Goal: Information Seeking & Learning: Compare options

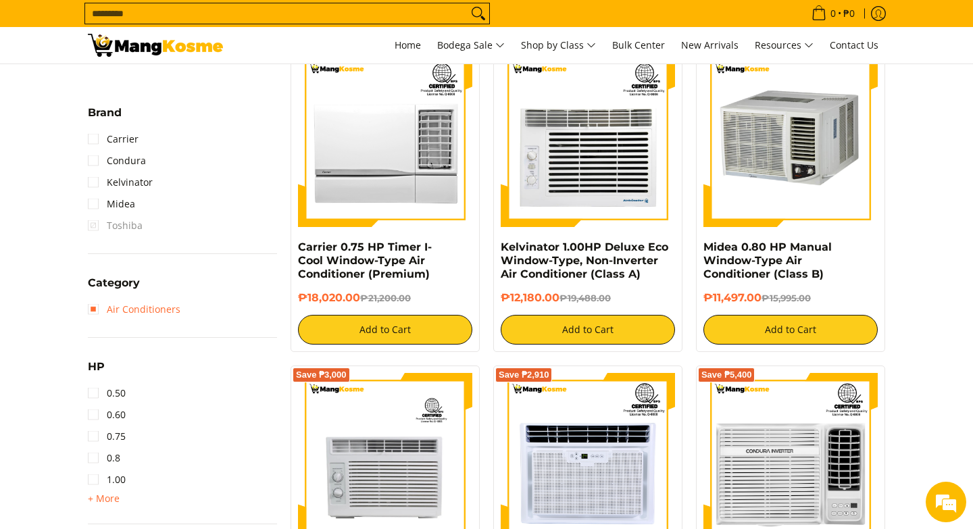
scroll to position [591, 0]
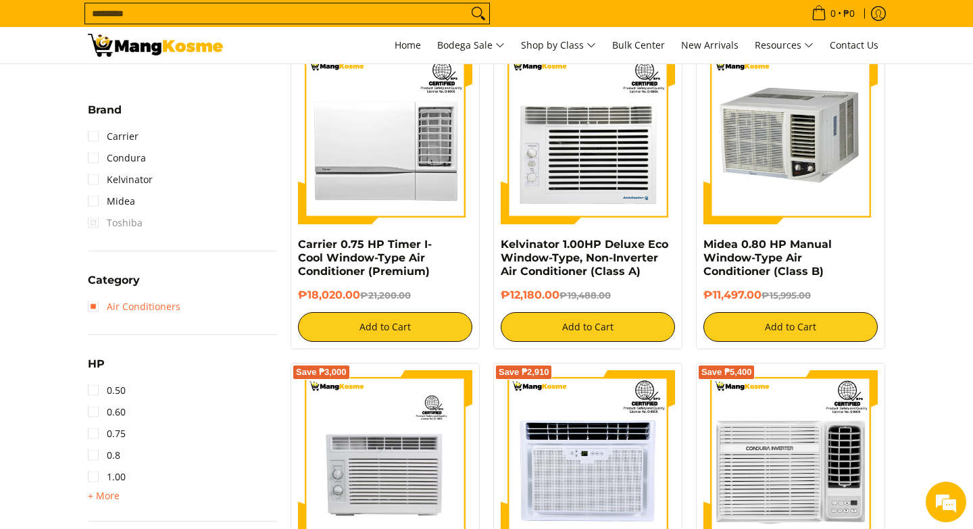
click at [101, 307] on link "Air Conditioners" at bounding box center [134, 307] width 93 height 22
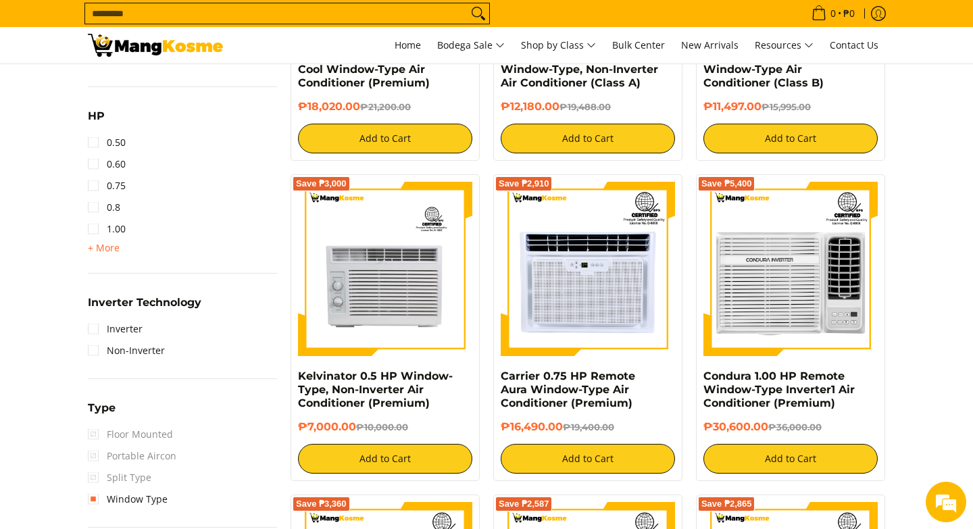
scroll to position [761, 0]
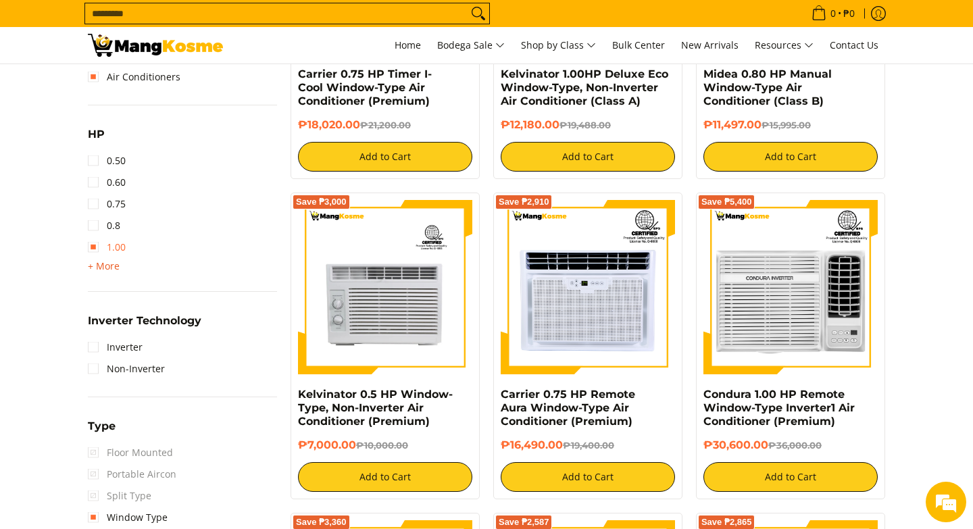
click at [109, 258] on span "+ More - Less" at bounding box center [104, 266] width 32 height 16
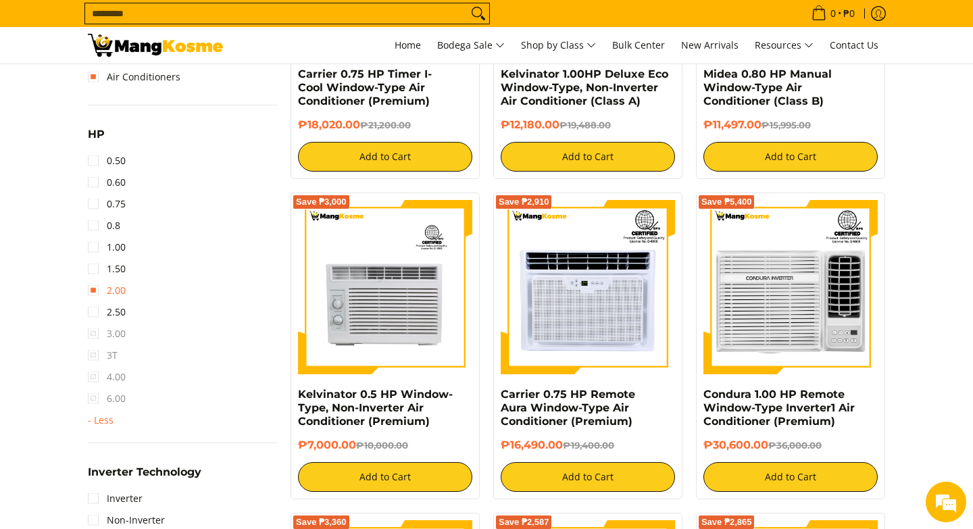
click at [101, 288] on link "2.00" at bounding box center [107, 291] width 38 height 22
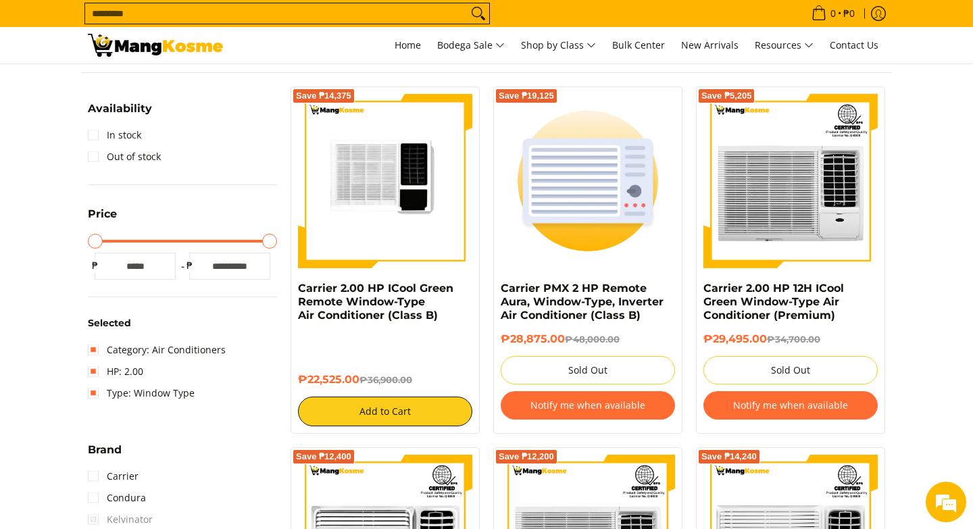
scroll to position [209, 0]
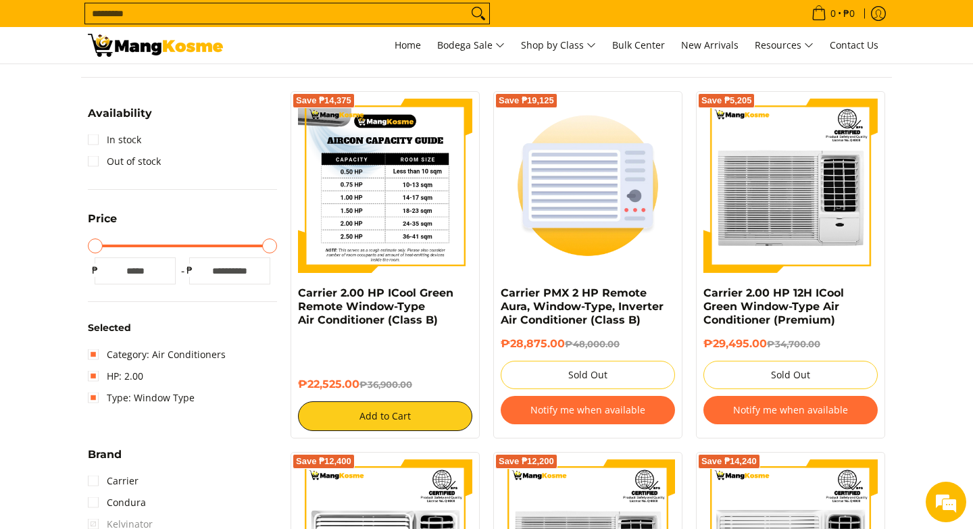
click at [346, 236] on img at bounding box center [385, 186] width 174 height 174
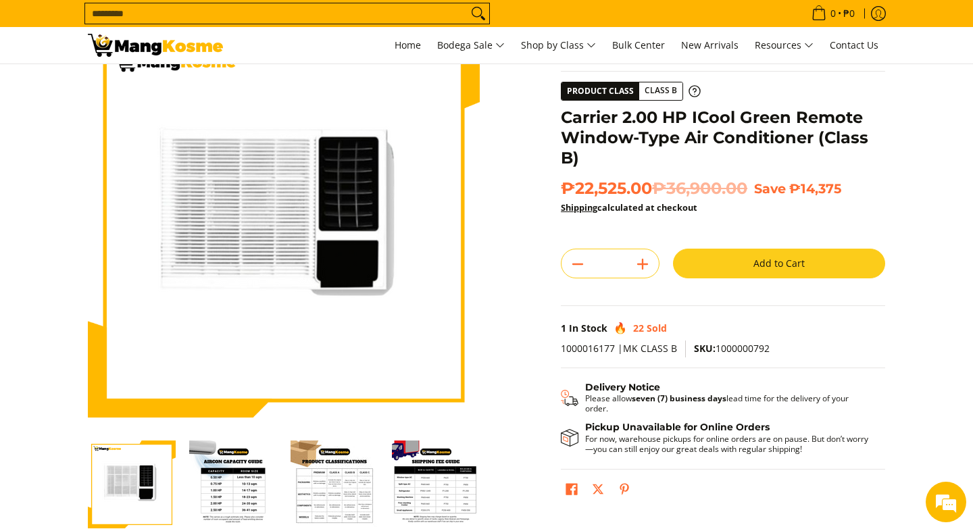
scroll to position [65, 0]
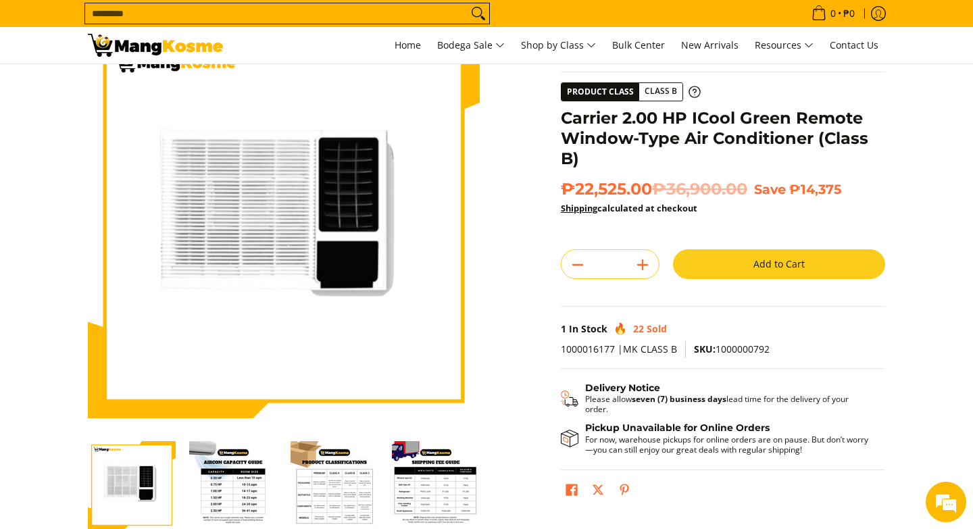
click at [230, 478] on img "Carrier 2.00 HP ICool Green Remote Window-Type Air Conditioner (Class B)-2" at bounding box center [233, 485] width 88 height 88
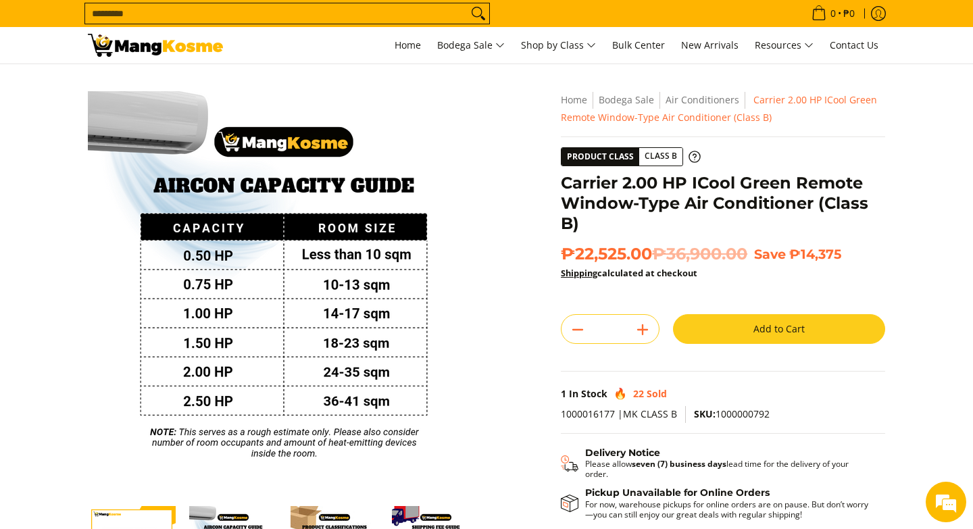
scroll to position [78, 0]
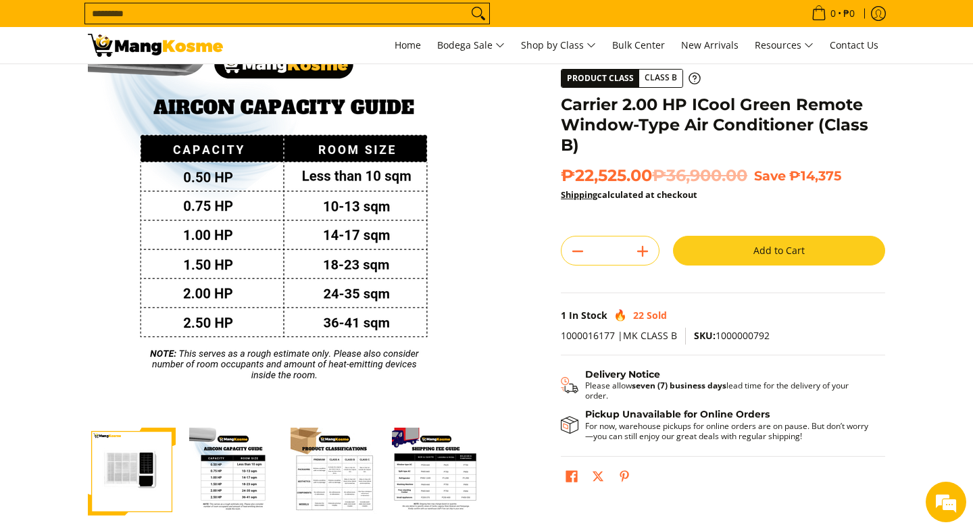
click at [113, 454] on img "Carrier 2.00 HP ICool Green Remote Window-Type Air Conditioner (Class B)-1" at bounding box center [132, 472] width 88 height 88
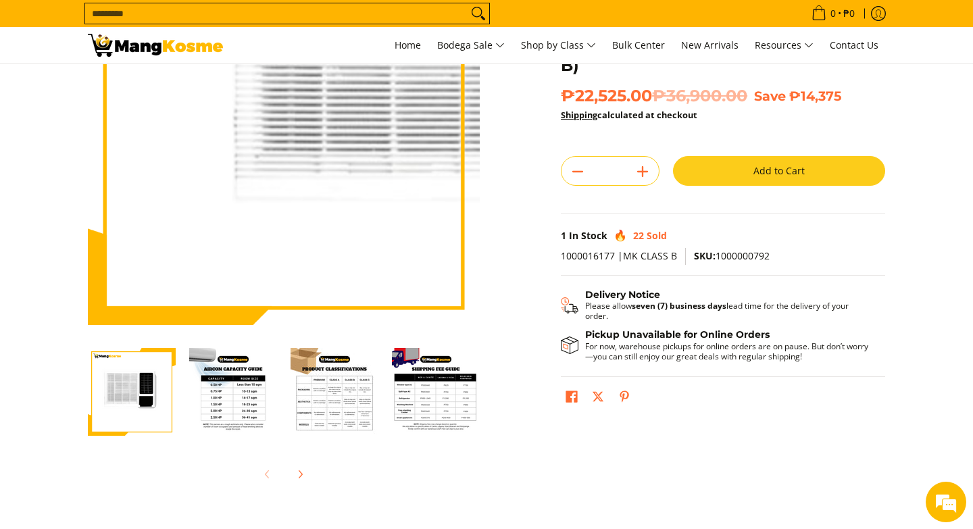
scroll to position [159, 0]
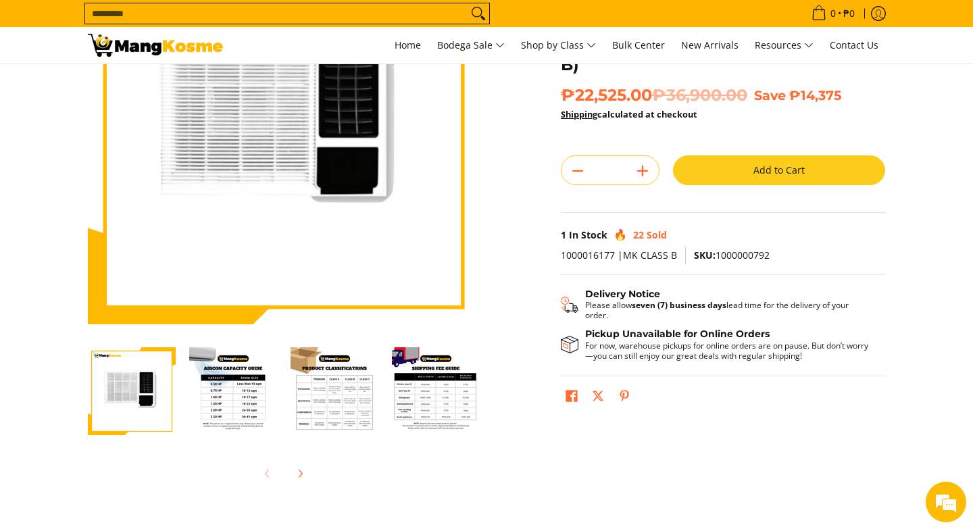
click at [318, 409] on img "Carrier 2.00 HP ICool Green Remote Window-Type Air Conditioner (Class B)-3" at bounding box center [335, 391] width 88 height 88
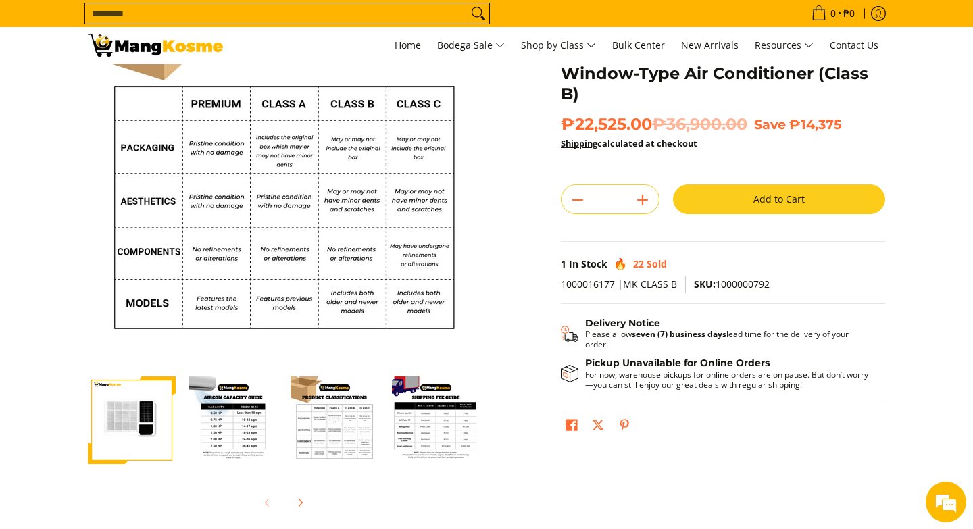
scroll to position [127, 0]
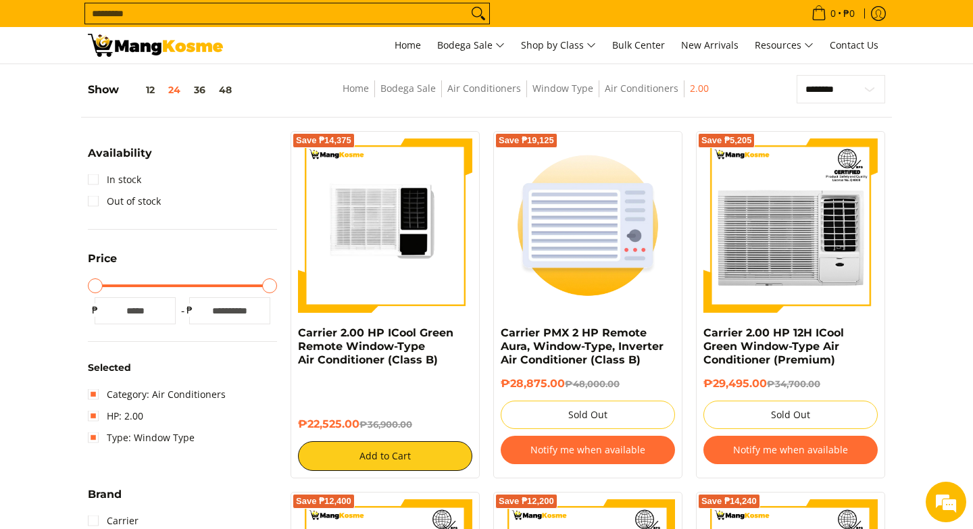
scroll to position [57, 0]
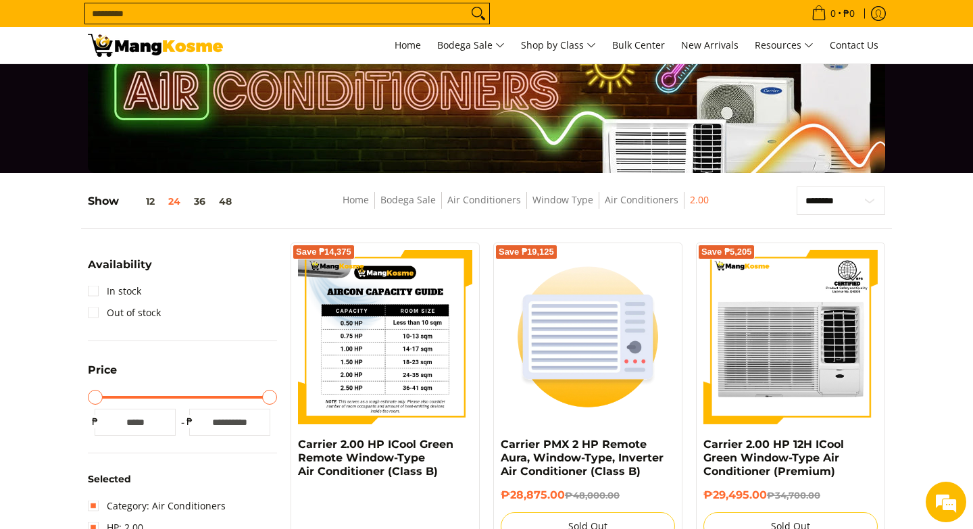
click at [406, 351] on img at bounding box center [385, 337] width 174 height 174
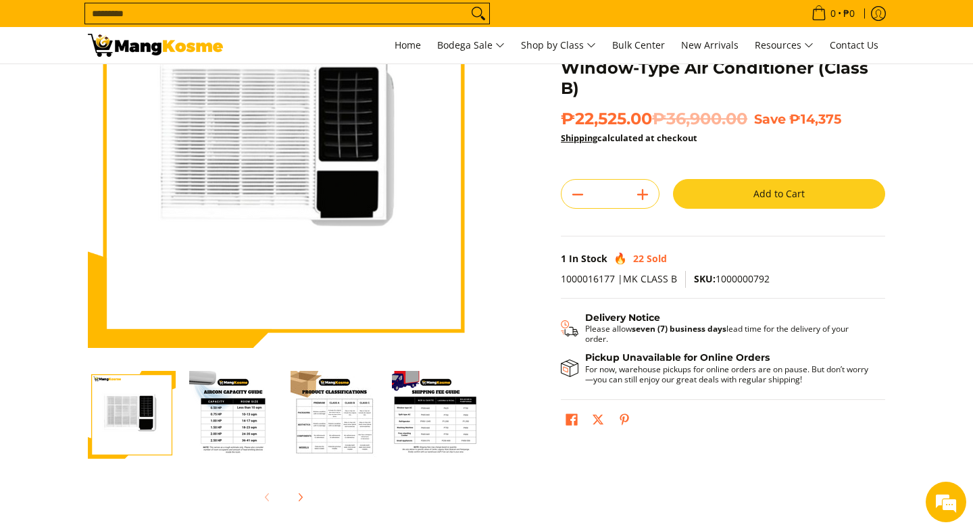
click at [413, 425] on img "Carrier 2.00 HP ICool Green Remote Window-Type Air Conditioner (Class B)-4" at bounding box center [436, 415] width 88 height 88
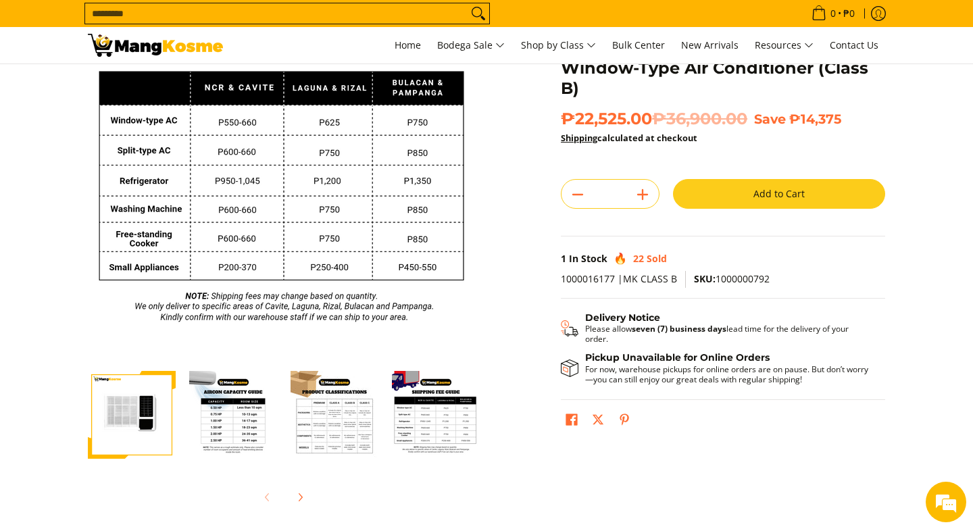
scroll to position [92, 0]
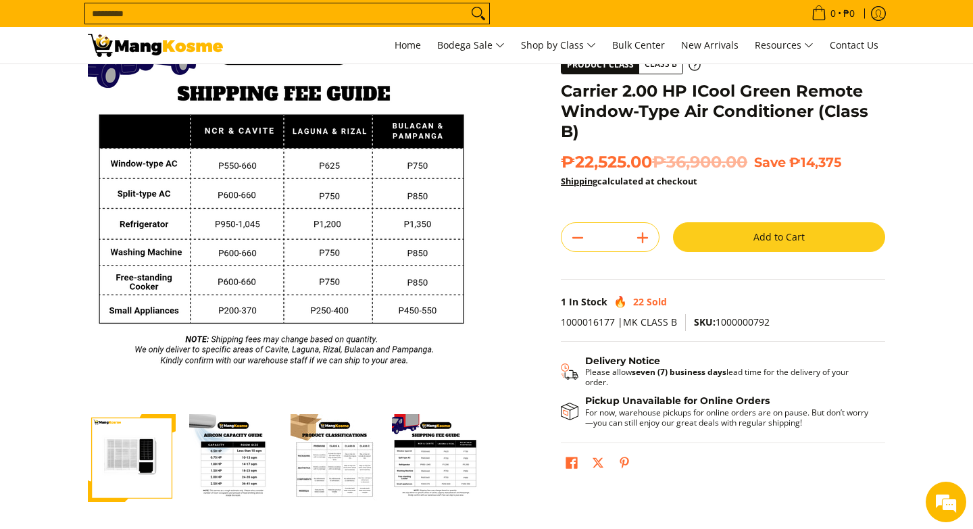
click at [231, 455] on img "Carrier 2.00 HP ICool Green Remote Window-Type Air Conditioner (Class B)-2" at bounding box center [233, 458] width 88 height 88
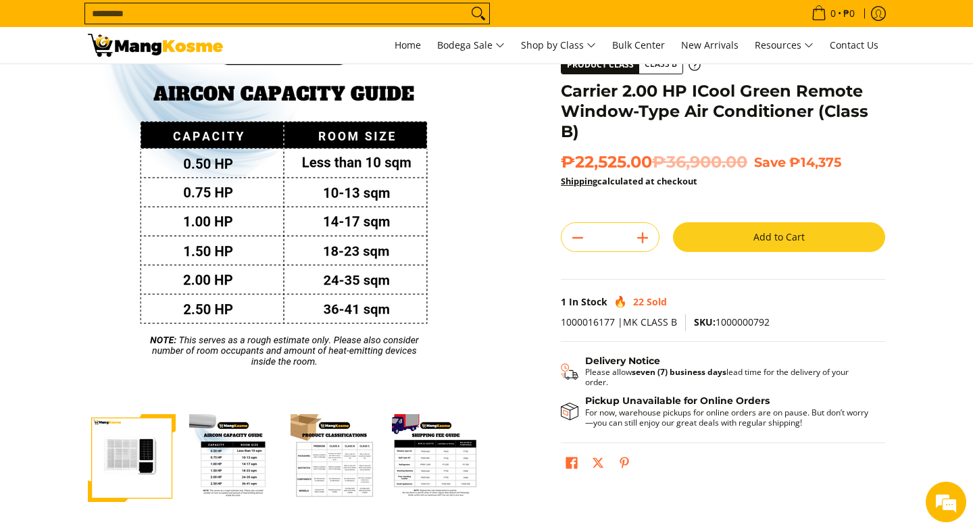
click at [345, 482] on img "Carrier 2.00 HP ICool Green Remote Window-Type Air Conditioner (Class B)-3" at bounding box center [335, 458] width 88 height 88
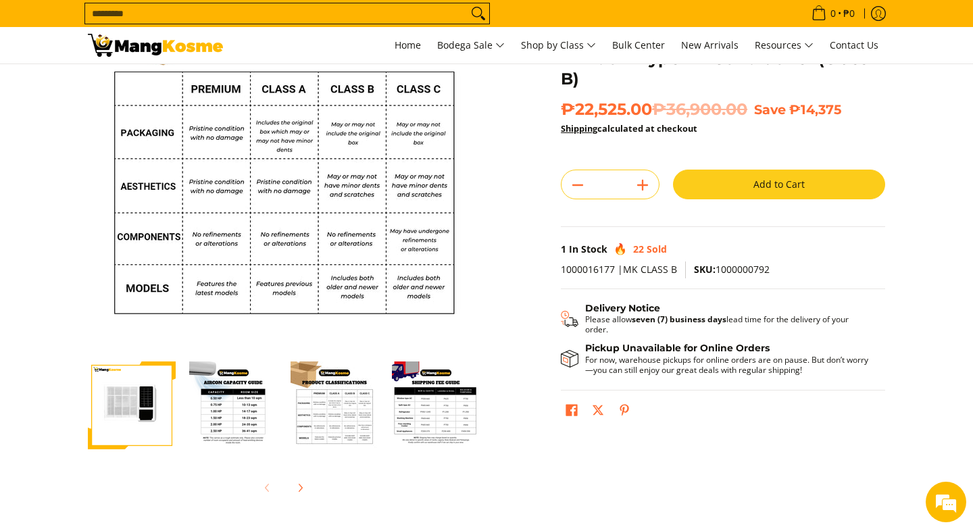
scroll to position [0, 0]
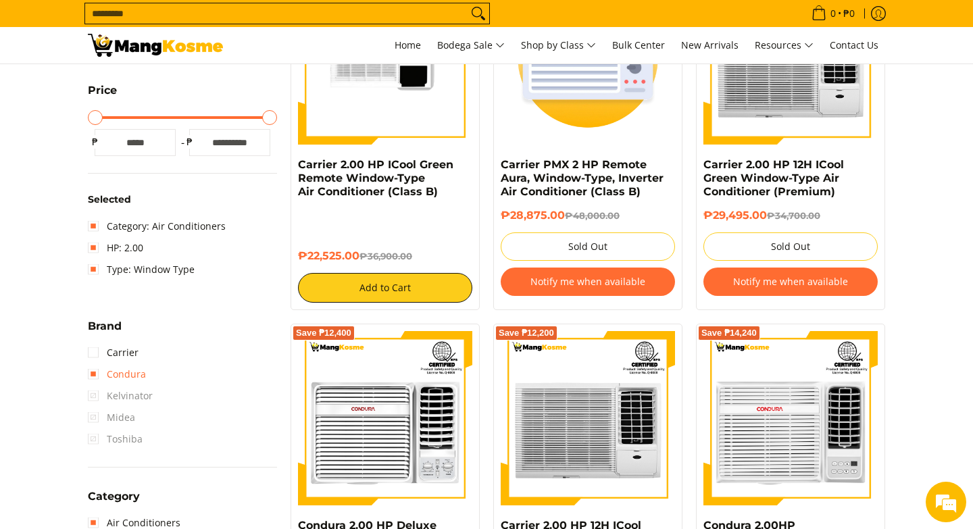
click at [98, 372] on link "Condura" at bounding box center [117, 375] width 58 height 22
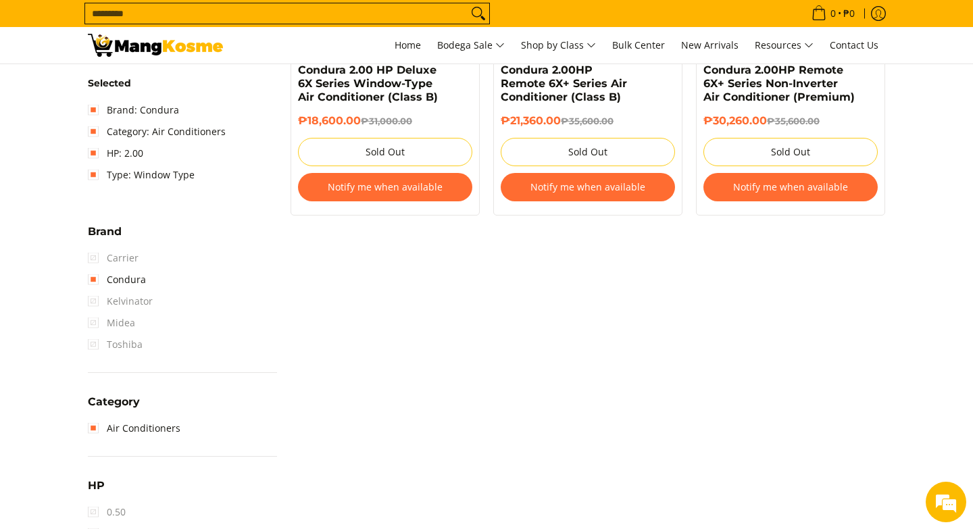
scroll to position [411, 0]
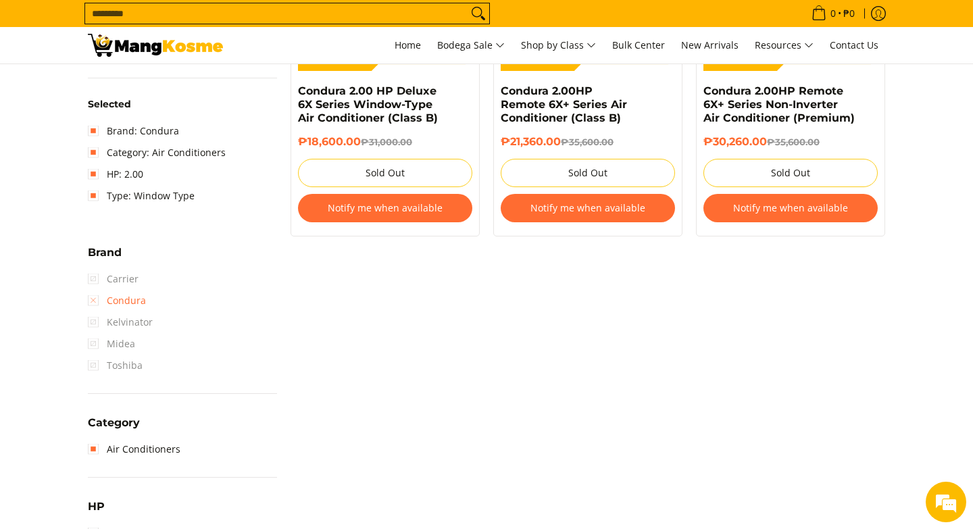
click at [94, 304] on link "Condura" at bounding box center [117, 301] width 58 height 22
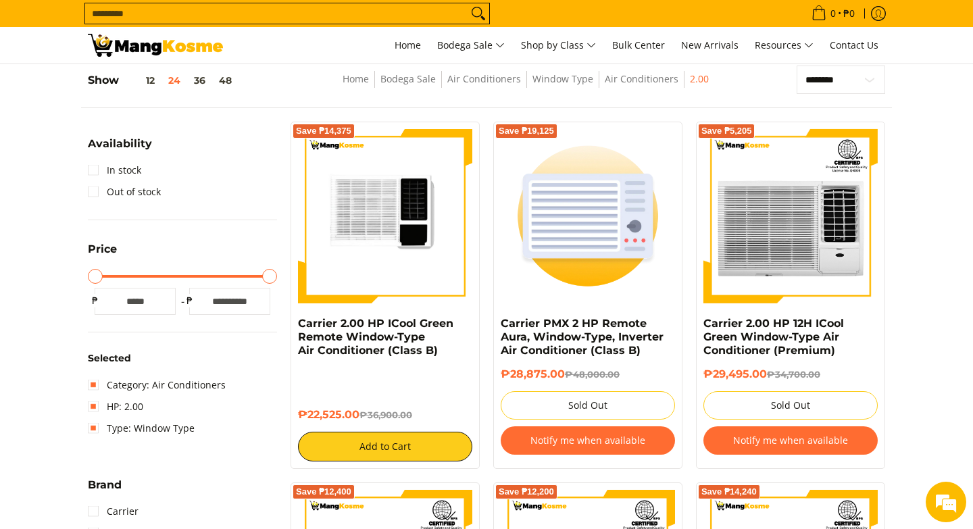
scroll to position [180, 0]
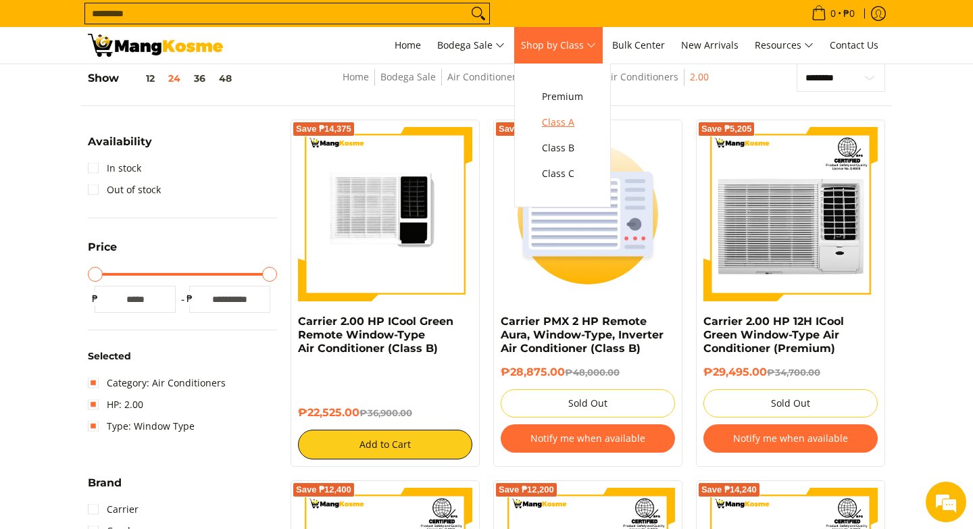
click at [556, 120] on span "Class A" at bounding box center [562, 122] width 41 height 17
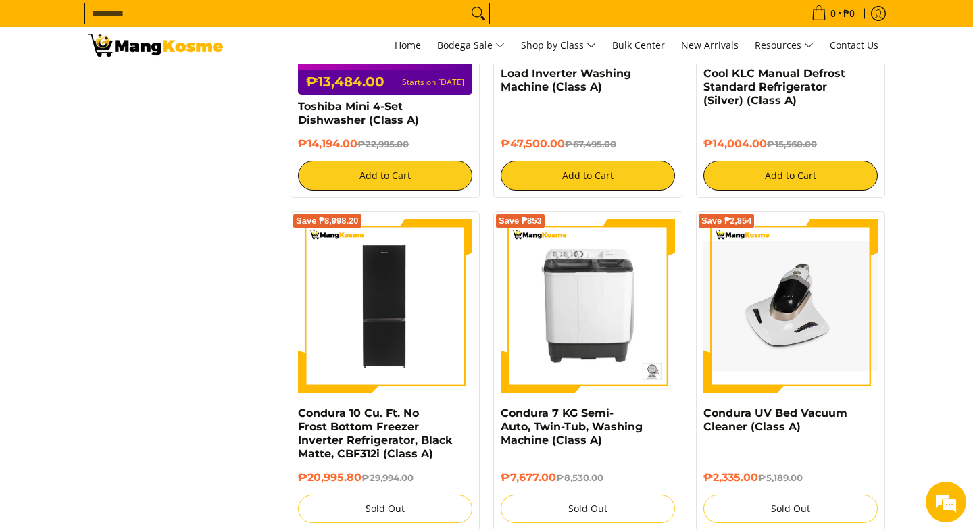
scroll to position [2632, 0]
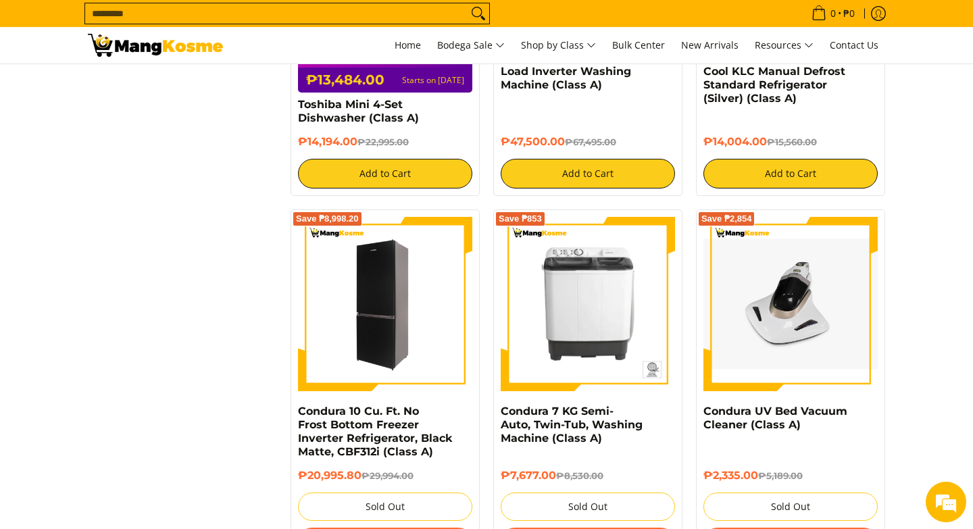
click at [402, 277] on img at bounding box center [385, 304] width 174 height 174
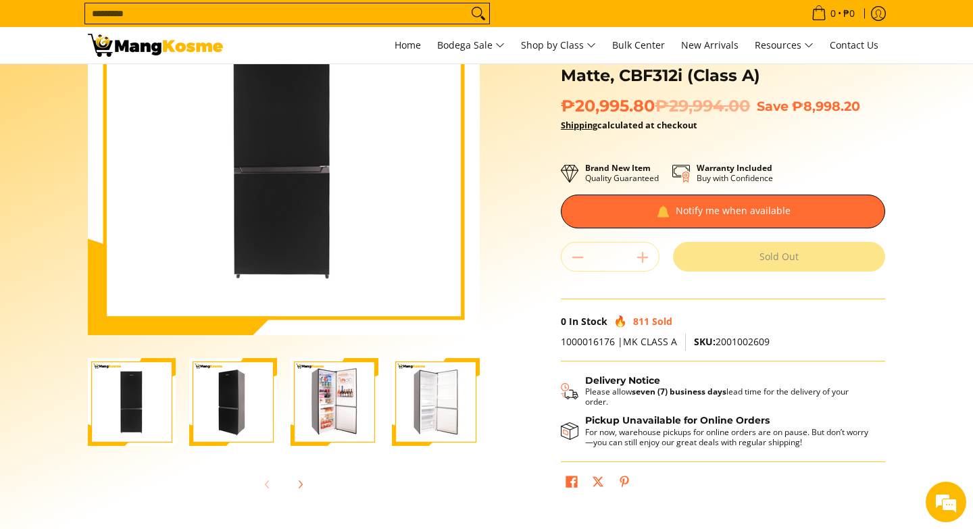
click at [326, 401] on img "Condura 10 Cu. Ft. No Frost Bottom Freezer Inverter Refrigerator, Black Matte, …" at bounding box center [335, 402] width 88 height 88
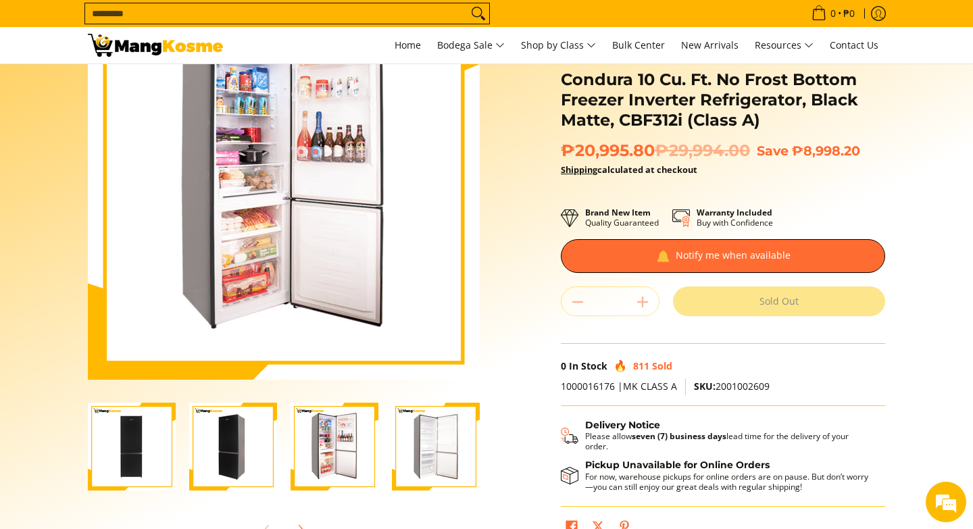
scroll to position [103, 0]
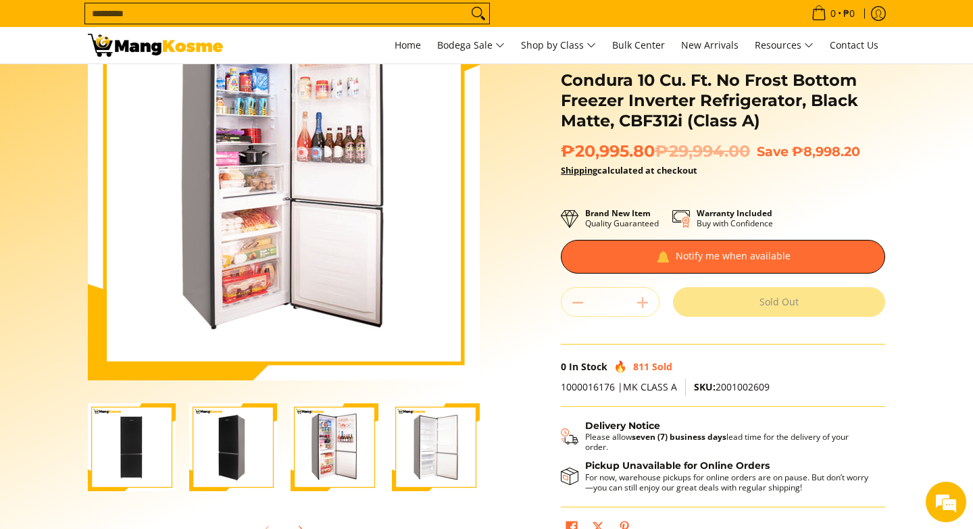
click at [420, 434] on img "Condura 10 Cu. Ft. No Frost Bottom Freezer Inverter Refrigerator, Black Matte, …" at bounding box center [436, 447] width 88 height 88
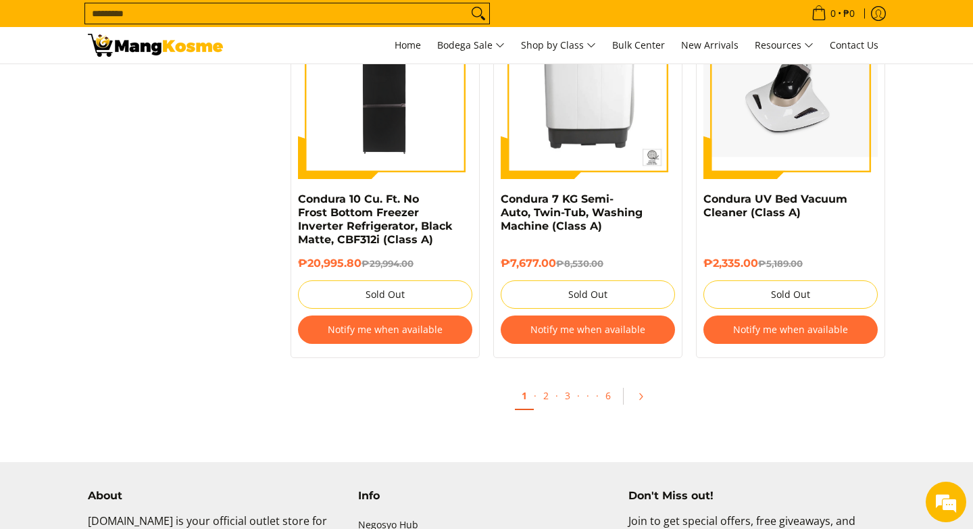
scroll to position [2845, 0]
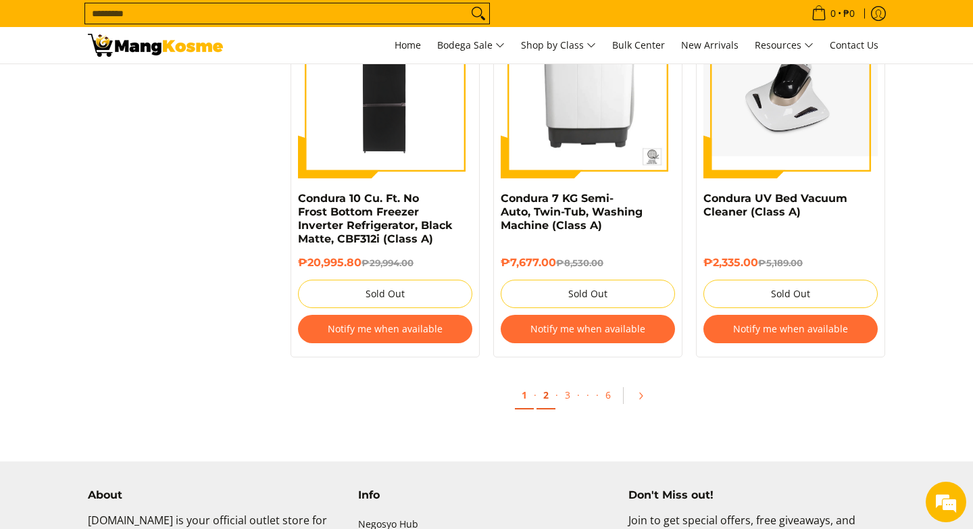
click at [537, 382] on link "2" at bounding box center [545, 396] width 19 height 28
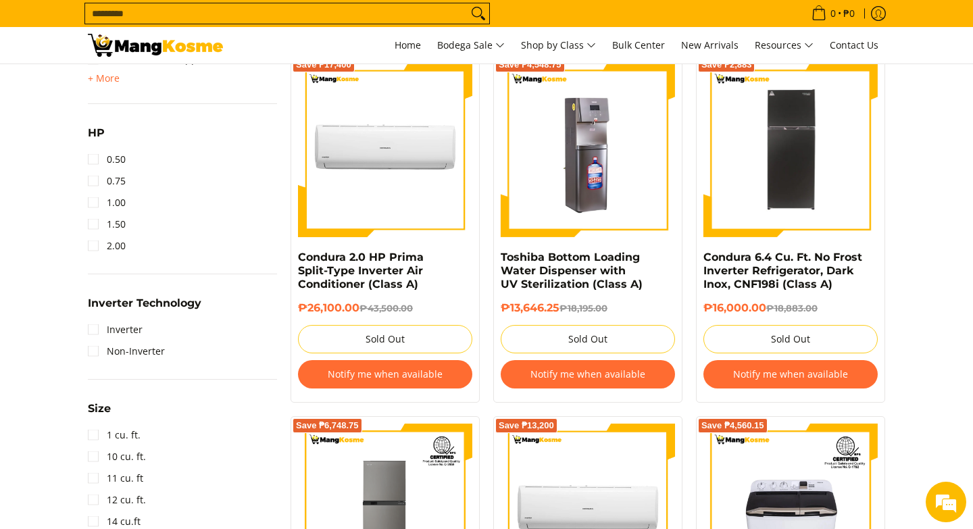
scroll to position [961, 0]
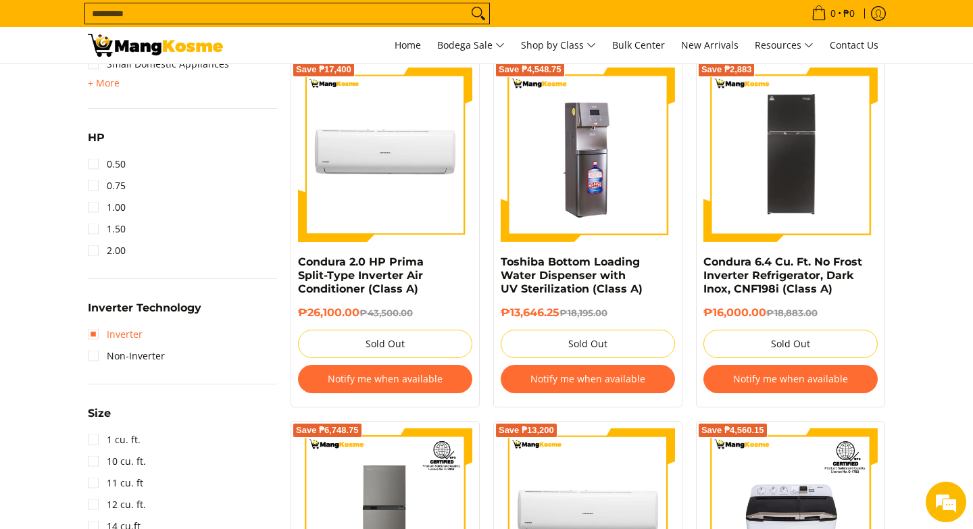
click at [89, 327] on link "Inverter" at bounding box center [115, 335] width 55 height 22
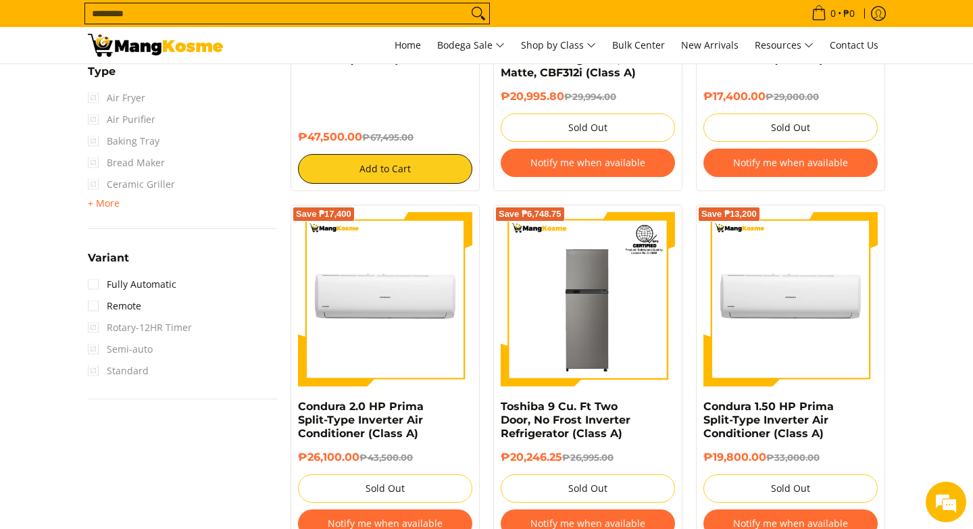
scroll to position [1571, 0]
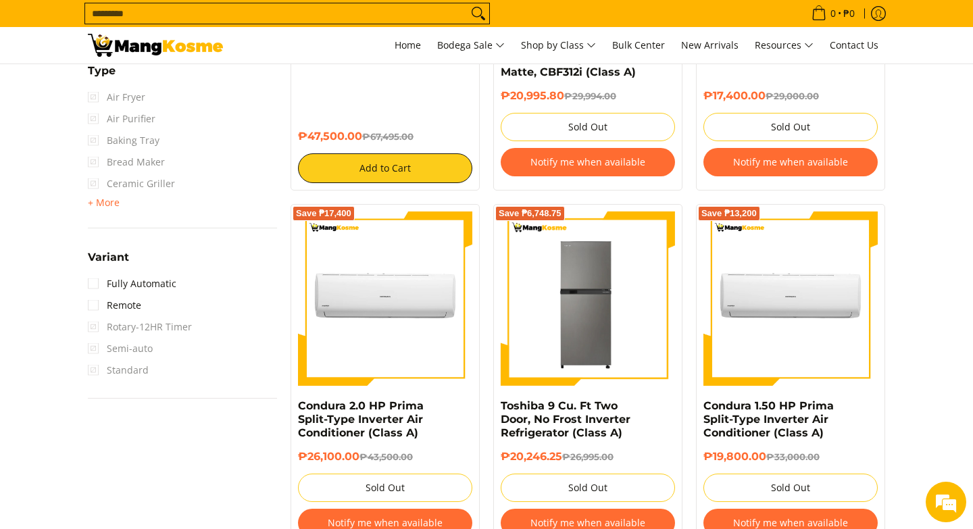
click at [624, 326] on img at bounding box center [588, 298] width 174 height 174
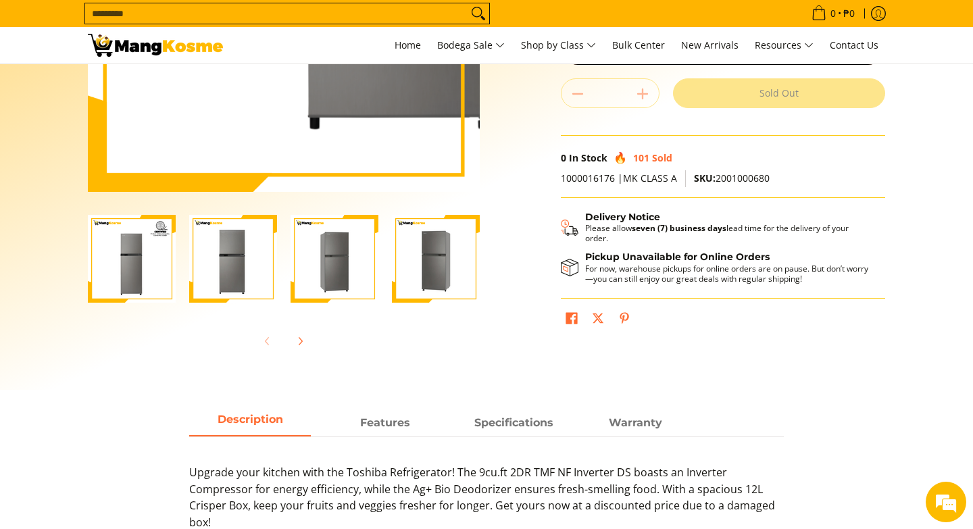
scroll to position [295, 0]
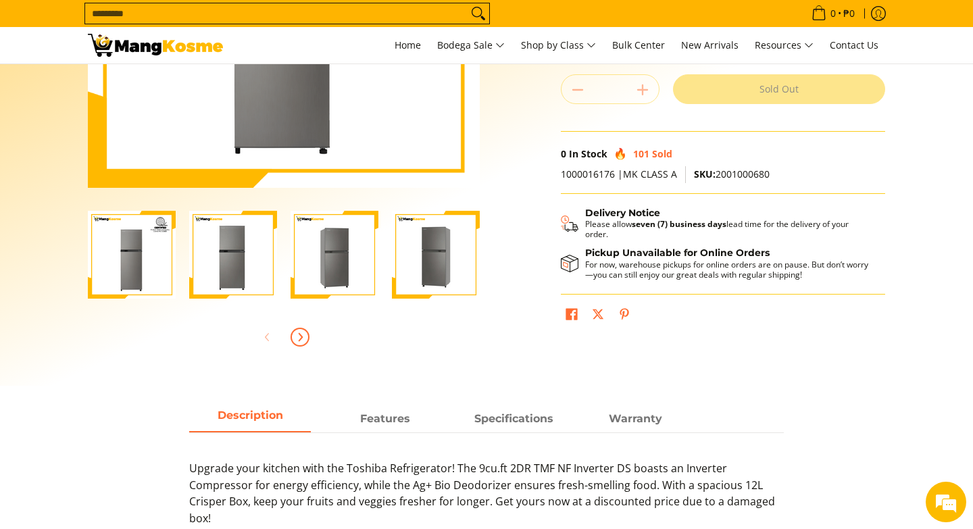
click at [301, 343] on span "Next" at bounding box center [300, 337] width 16 height 16
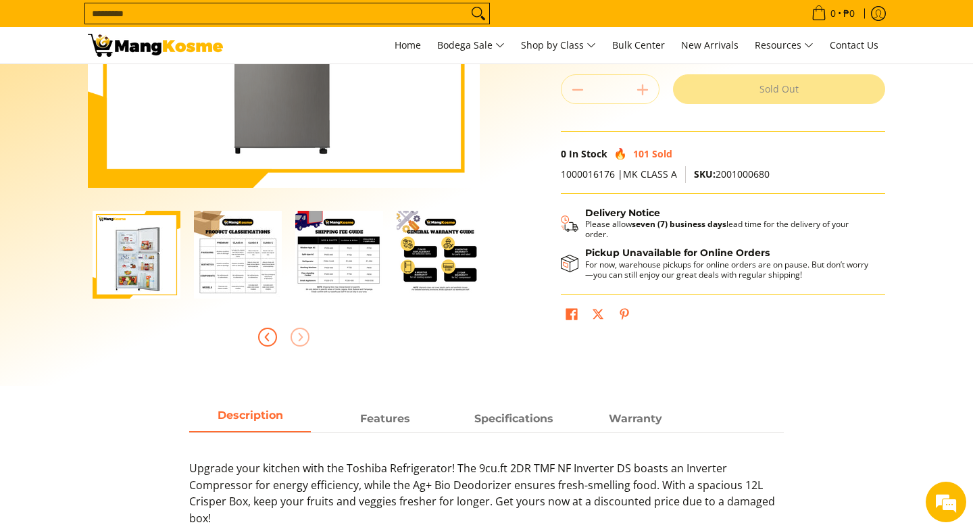
scroll to position [0, 405]
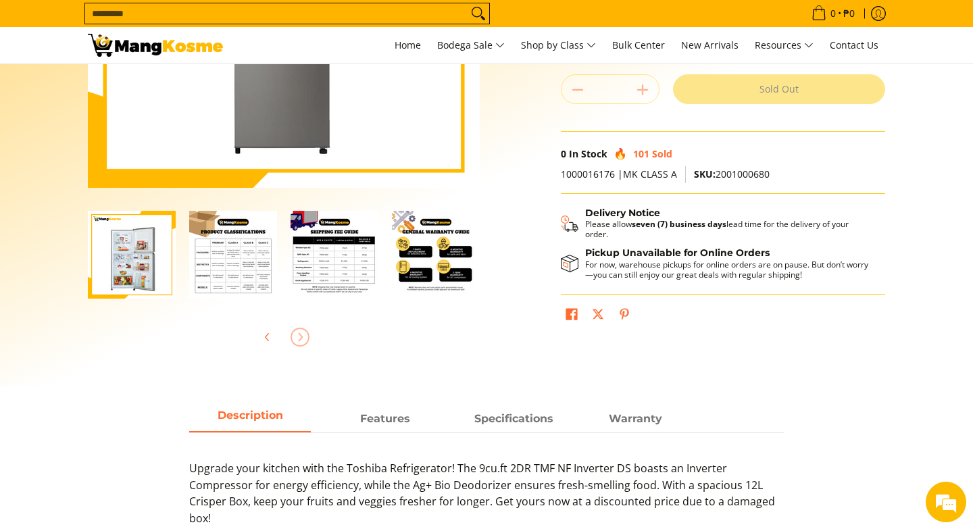
click at [119, 266] on img "Toshiba 9 Cu. Ft Two Door, No Frost Inverter Refrigerator (Class A)-5" at bounding box center [132, 255] width 88 height 88
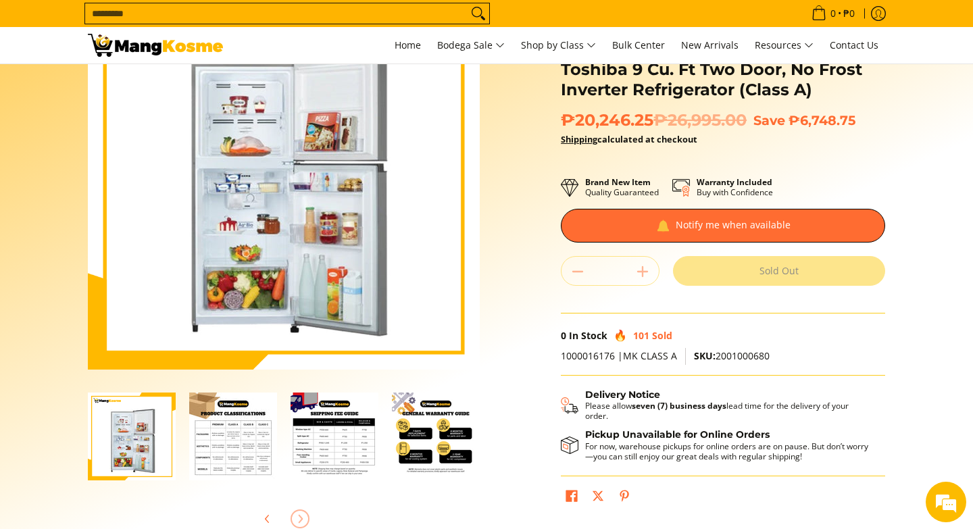
scroll to position [78, 0]
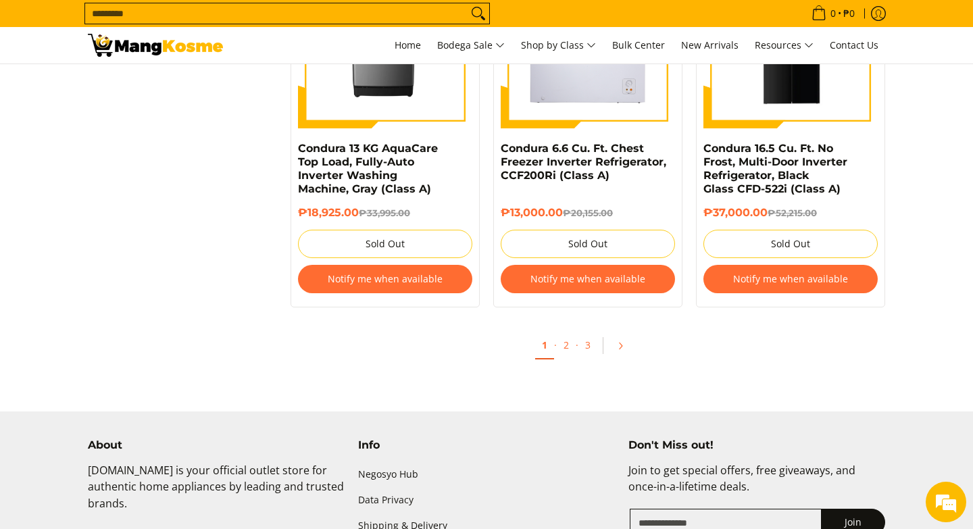
scroll to position [2942, 0]
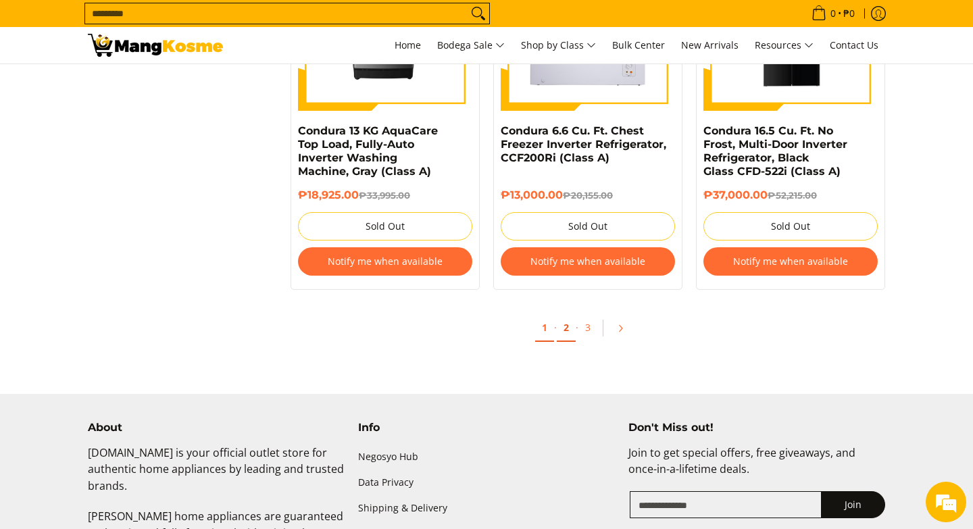
click at [564, 329] on link "2" at bounding box center [566, 328] width 19 height 28
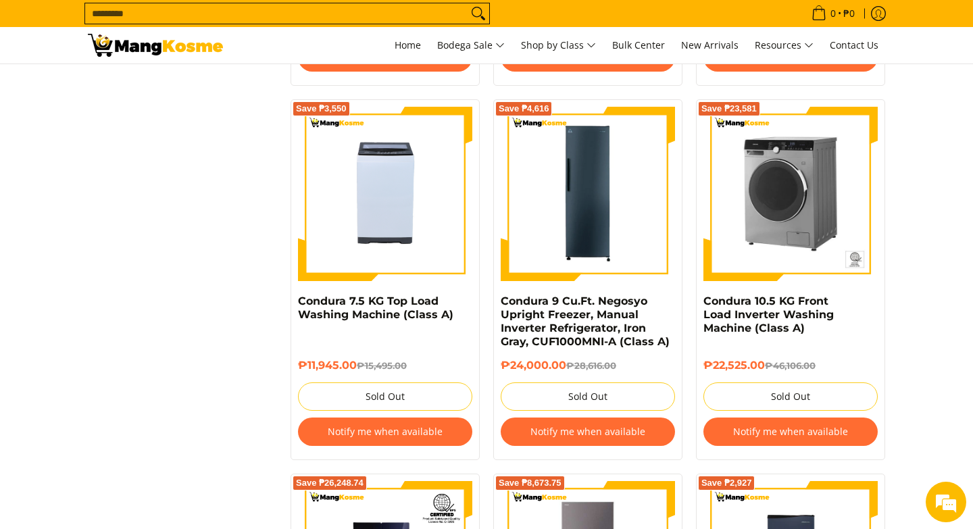
scroll to position [2405, 0]
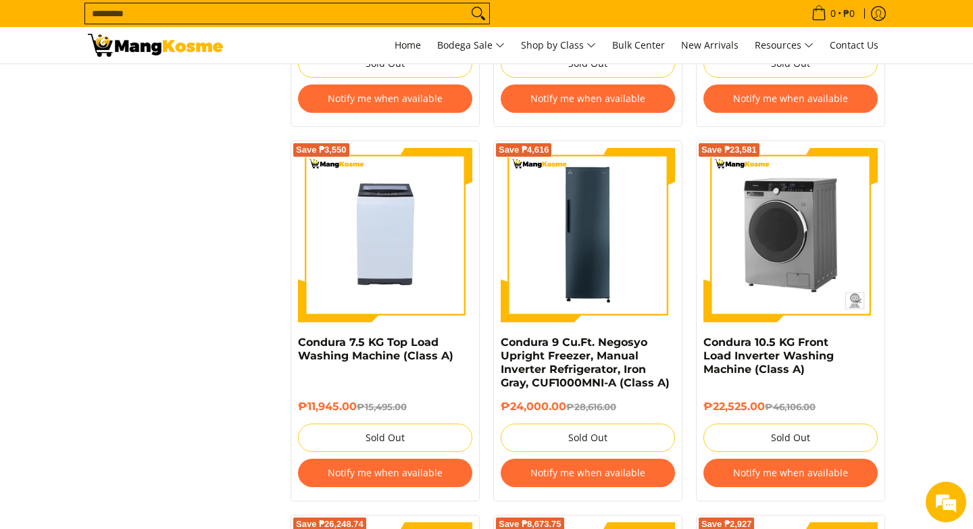
click at [808, 241] on img at bounding box center [790, 235] width 174 height 174
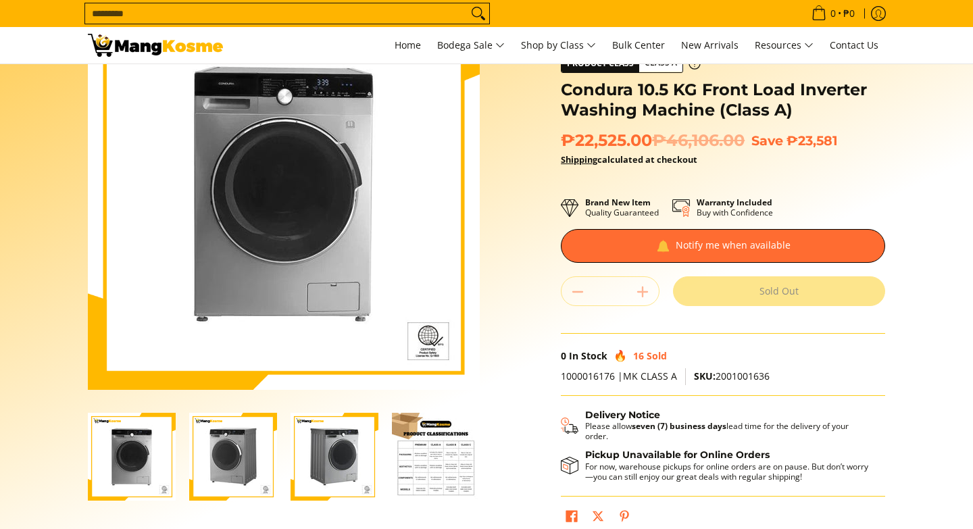
scroll to position [93, 0]
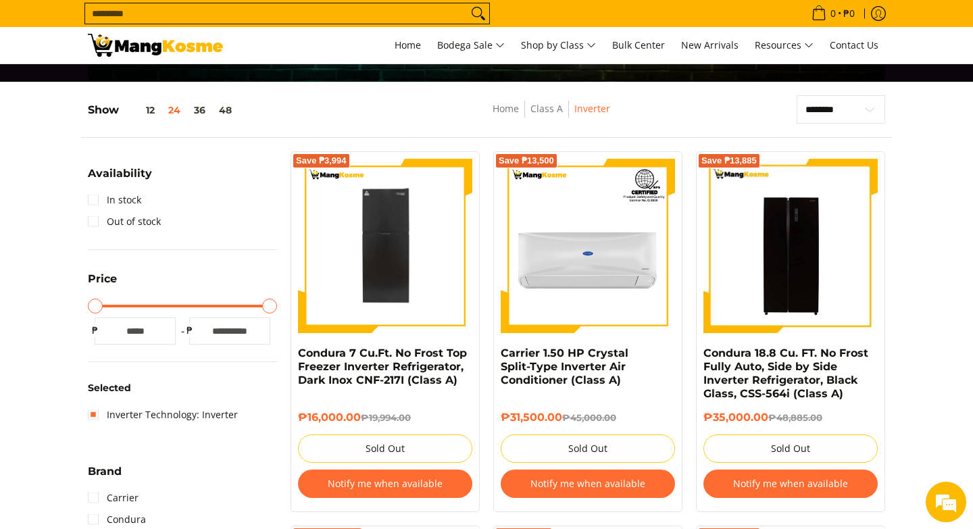
scroll to position [130, 0]
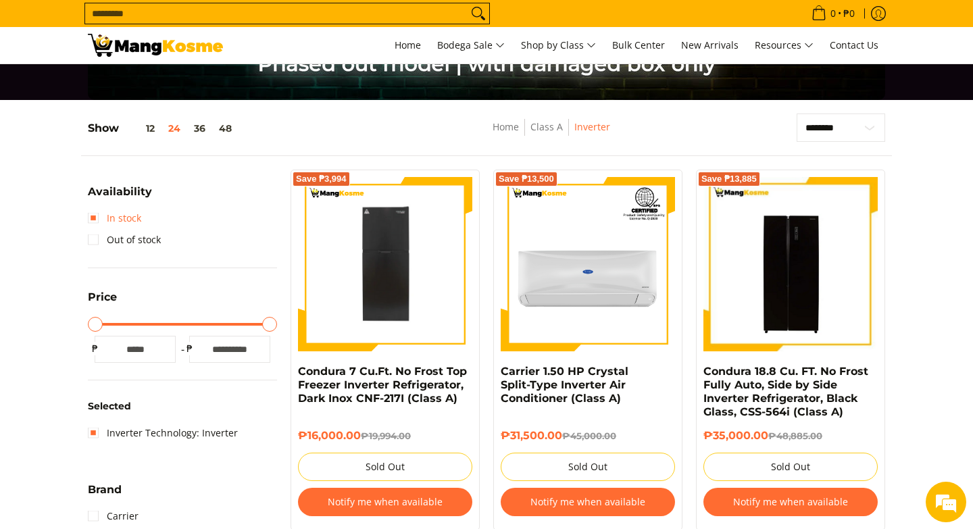
click at [90, 222] on link "In stock" at bounding box center [114, 218] width 53 height 22
